Goal: Navigation & Orientation: Find specific page/section

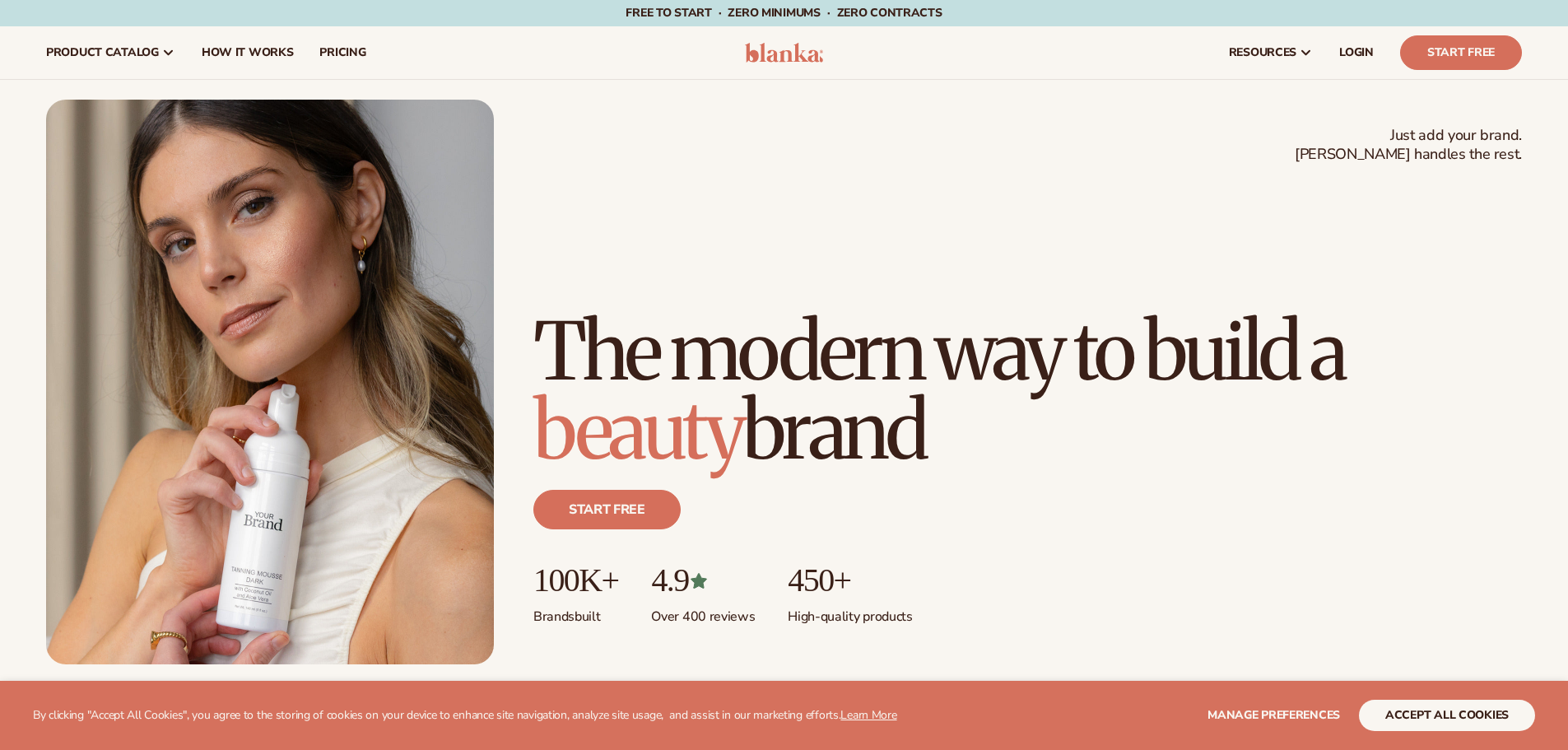
scroll to position [818, 0]
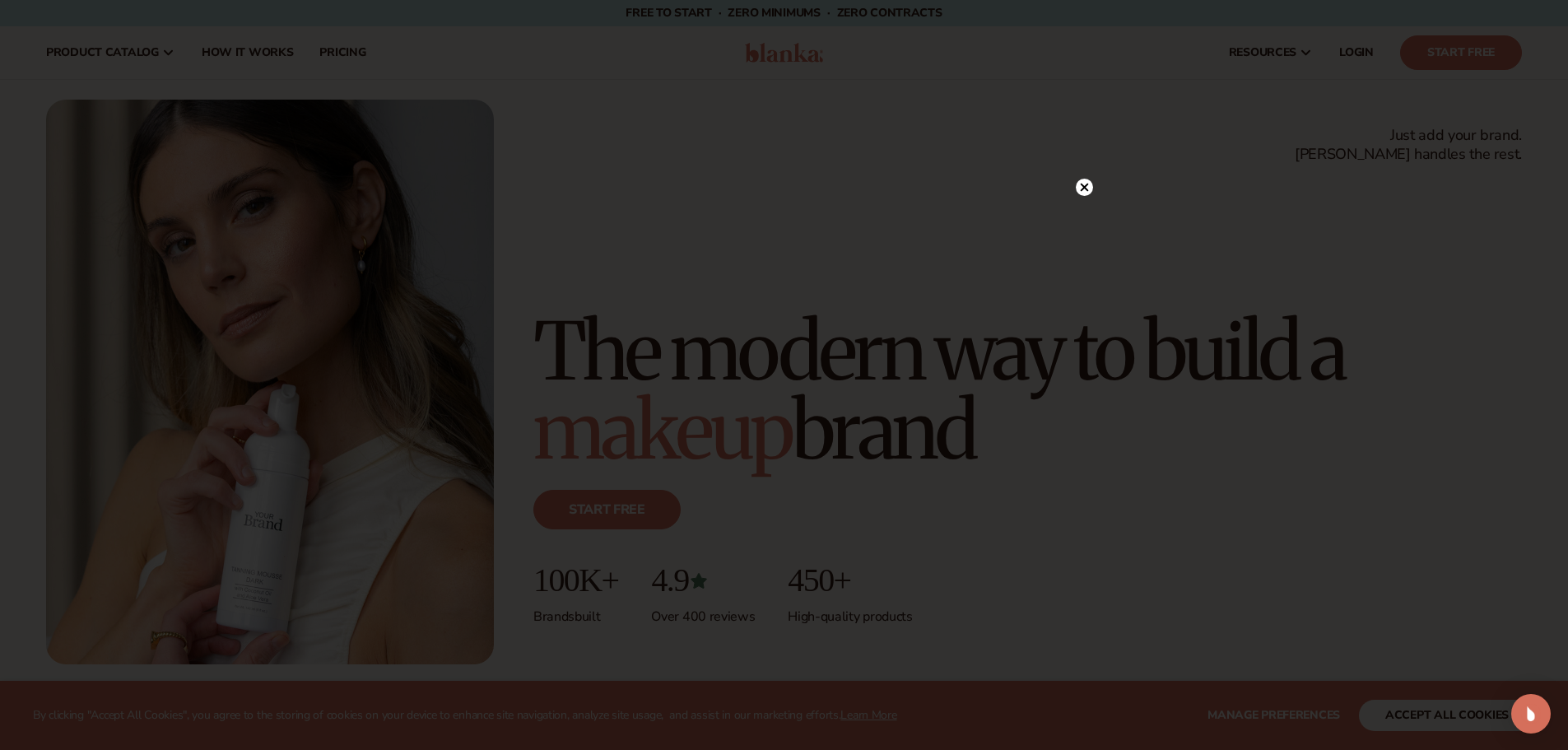
click at [1086, 187] on circle at bounding box center [1083, 187] width 17 height 17
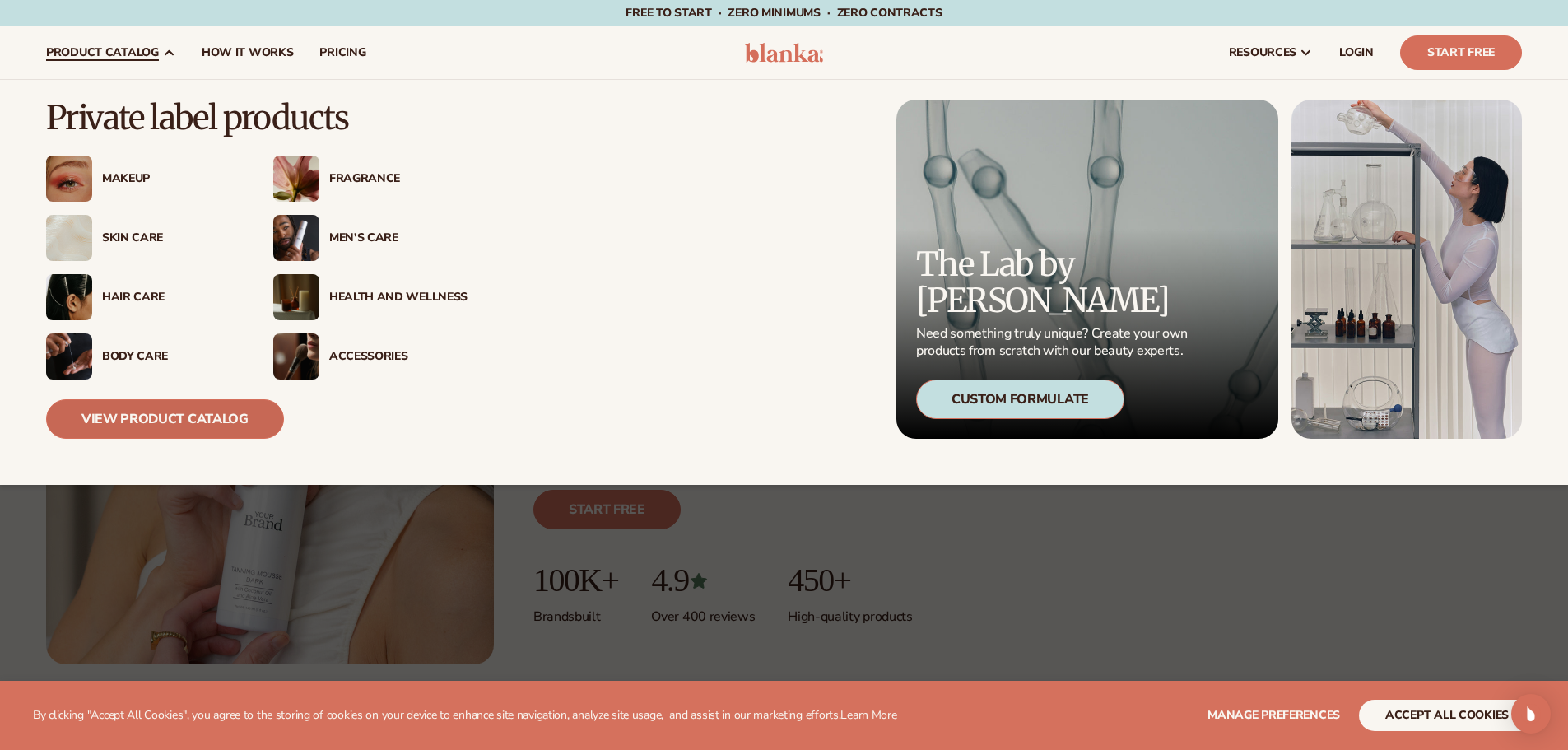
click at [141, 419] on link "View Product Catalog" at bounding box center [165, 419] width 238 height 40
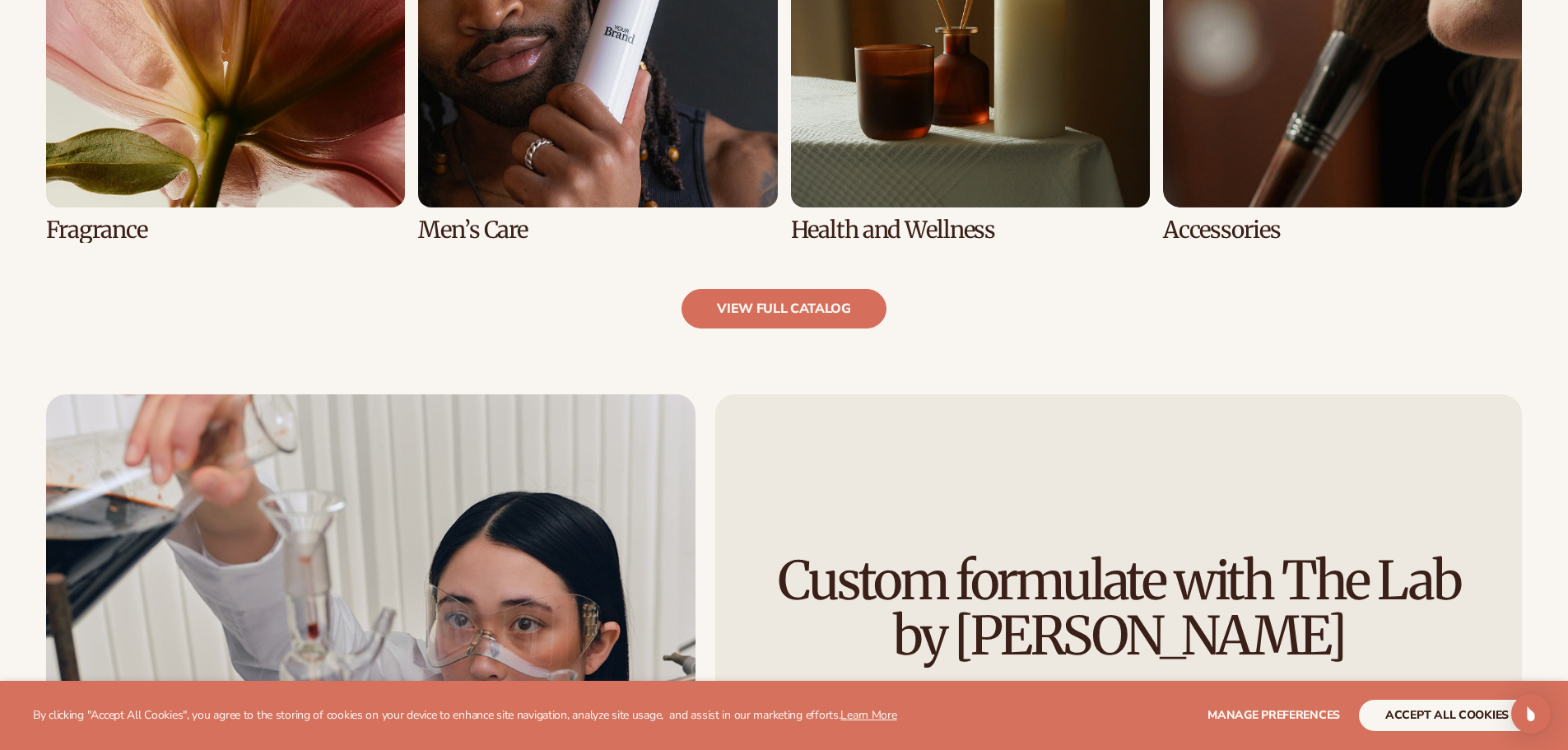
scroll to position [1894, 0]
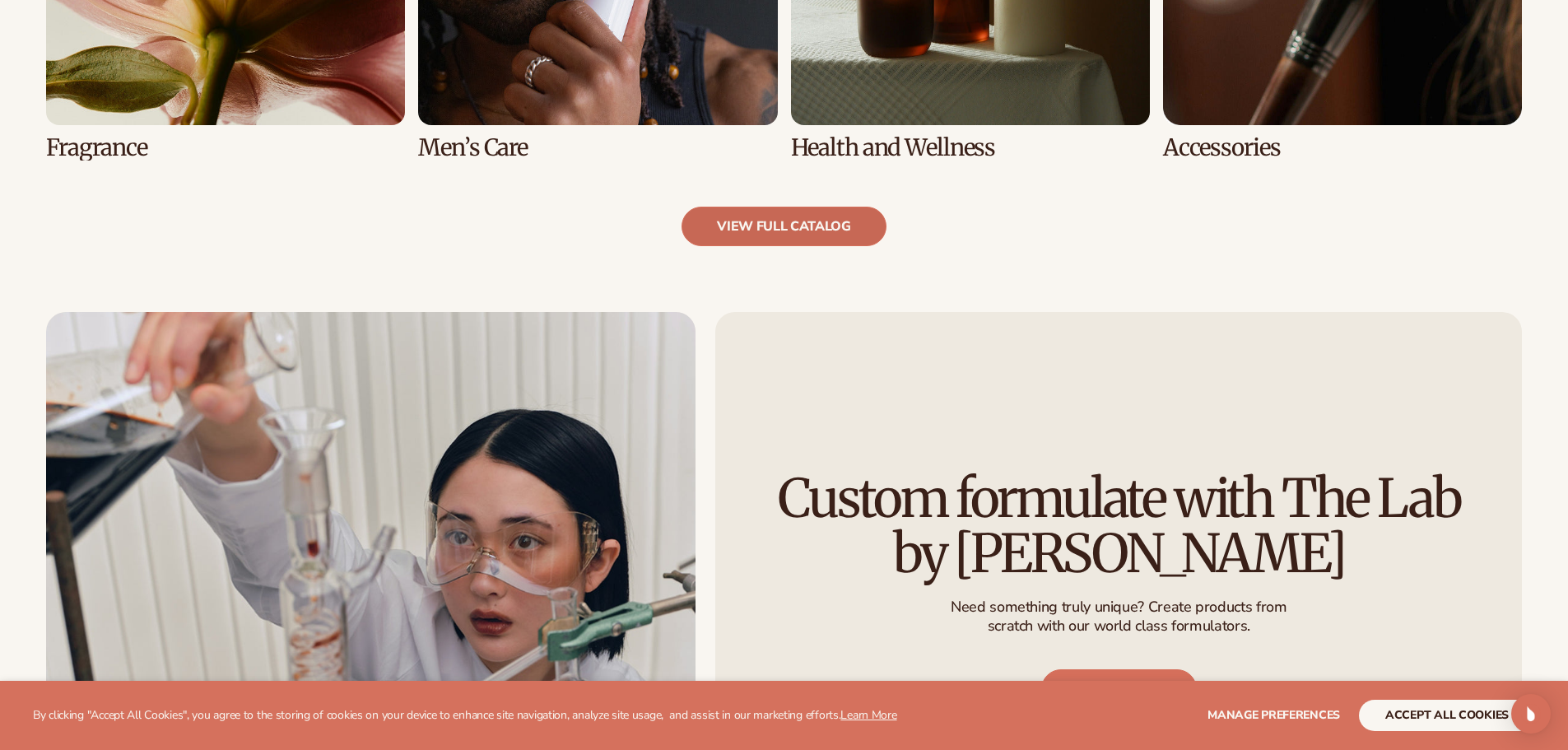
click at [755, 229] on link "view full catalog" at bounding box center [784, 227] width 205 height 40
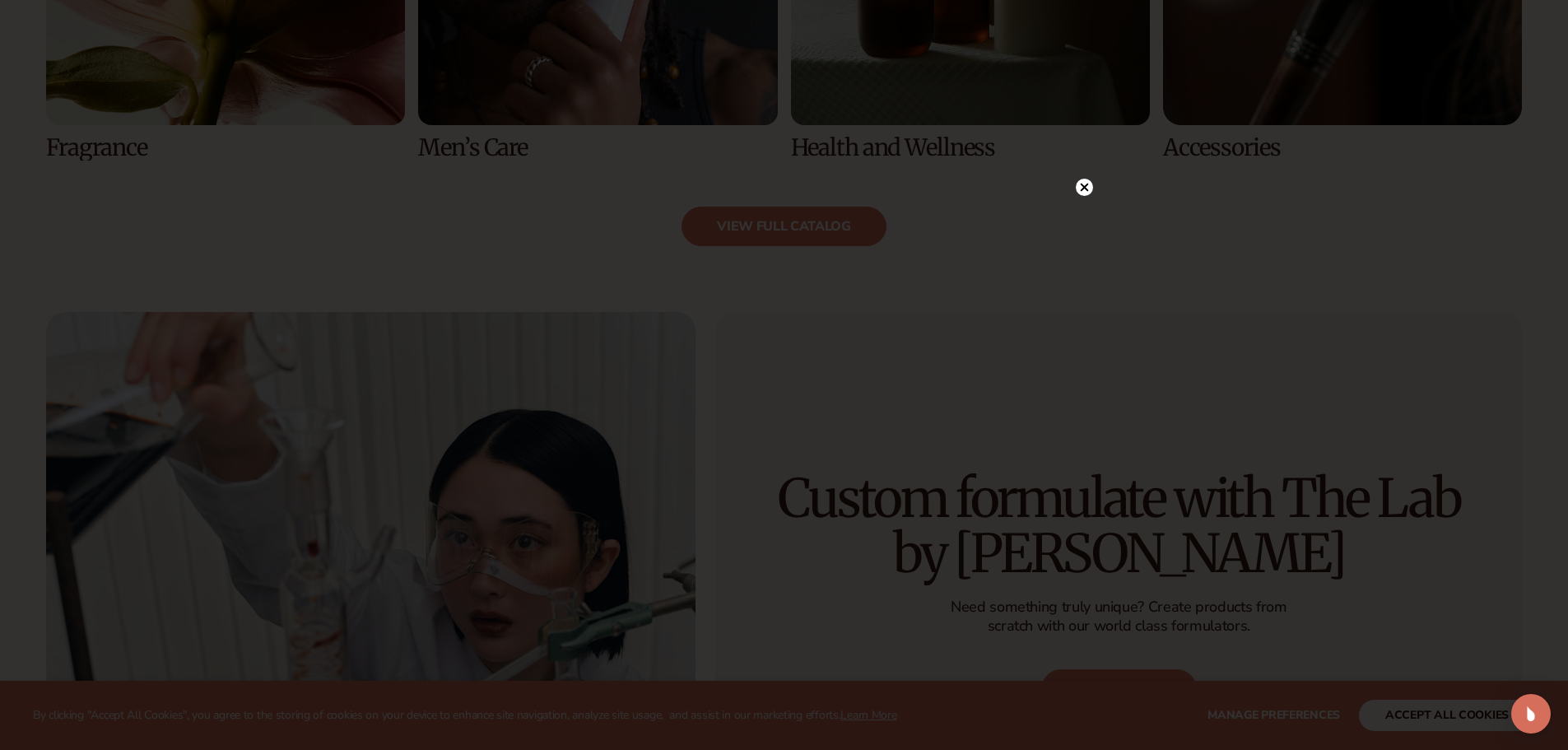
click at [1083, 190] on icon at bounding box center [1083, 187] width 8 height 8
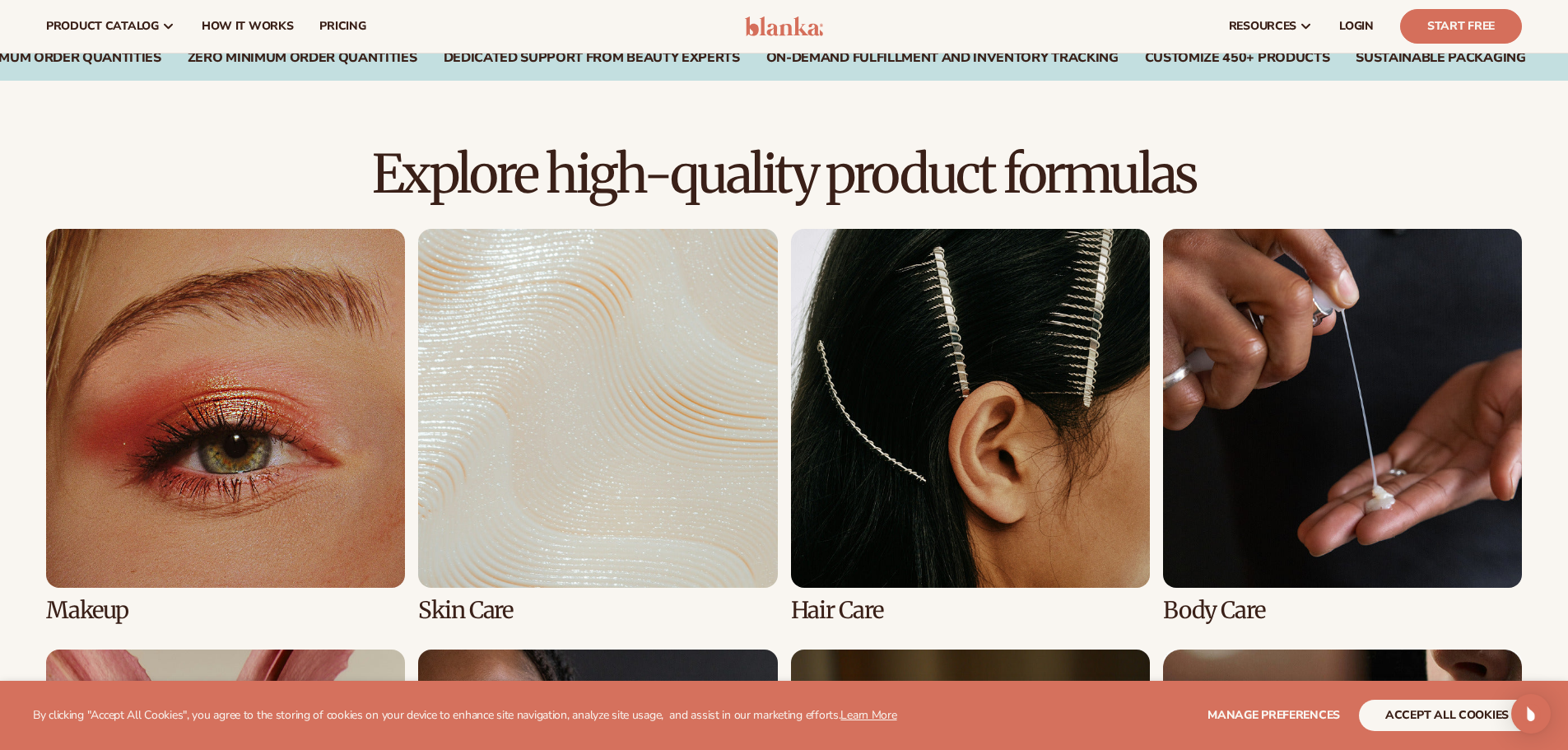
scroll to position [741, 0]
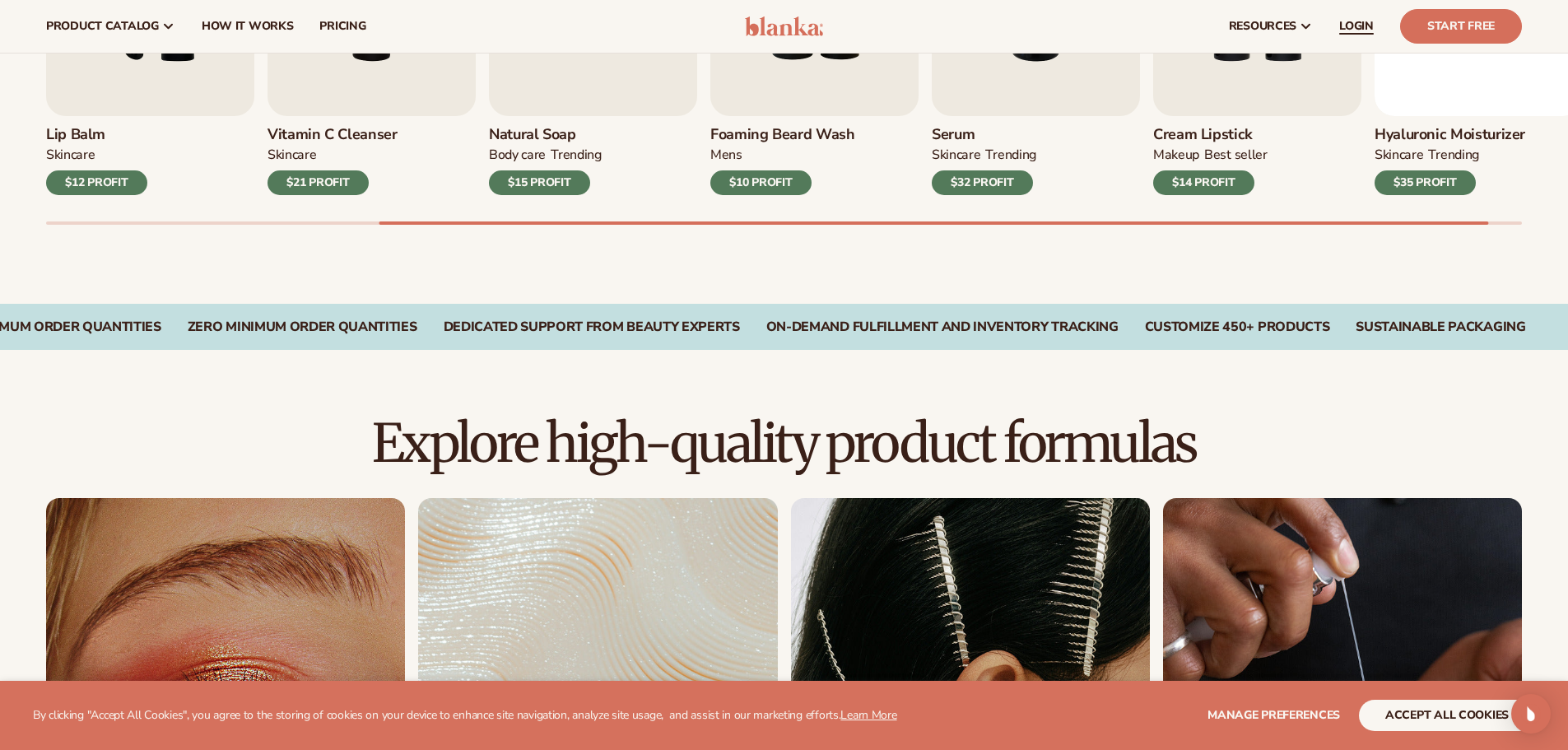
click at [1350, 20] on span "LOGIN" at bounding box center [1357, 26] width 34 height 14
